Goal: Task Accomplishment & Management: Manage account settings

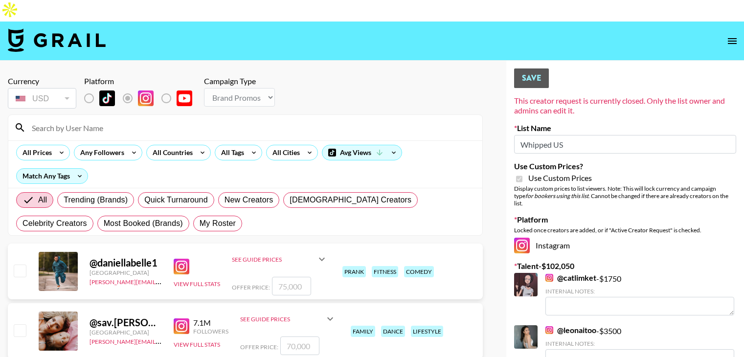
select select "Brand"
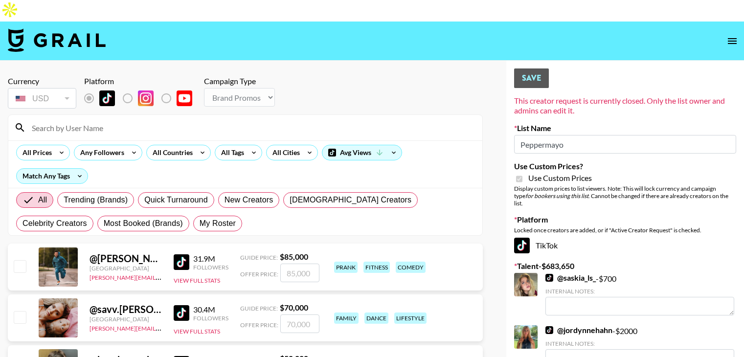
select select "Brand"
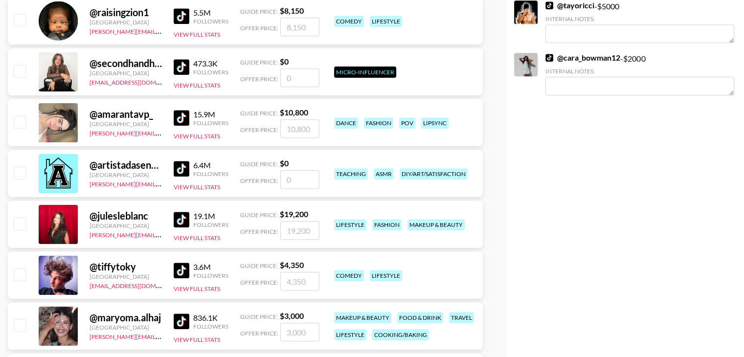
scroll to position [4785, 0]
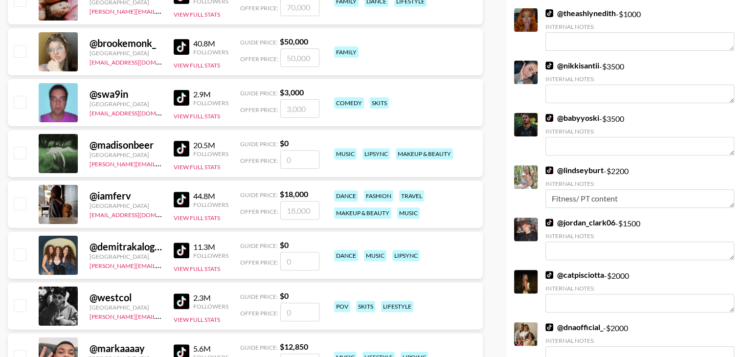
scroll to position [0, 0]
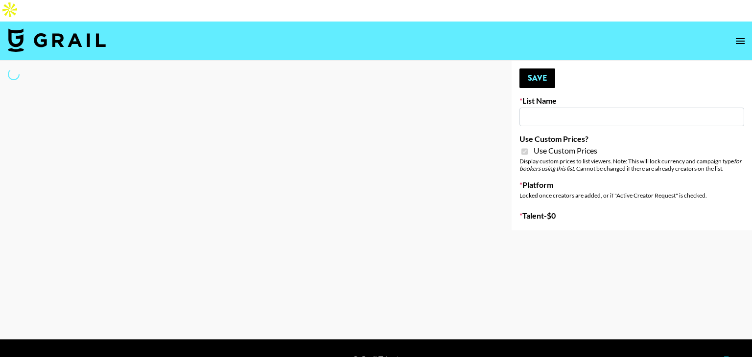
select select "Brand"
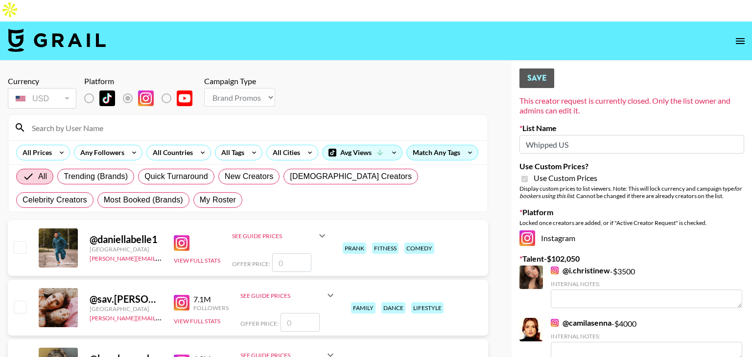
type input "Whipped US"
checkbox input "true"
